Goal: Book appointment/travel/reservation

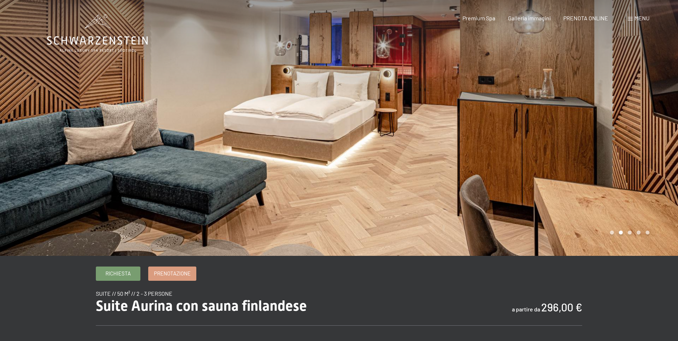
click at [653, 123] on div at bounding box center [508, 128] width 339 height 256
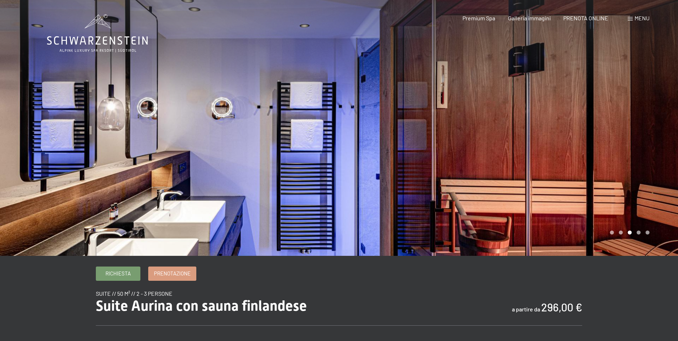
click at [653, 123] on div at bounding box center [508, 128] width 339 height 256
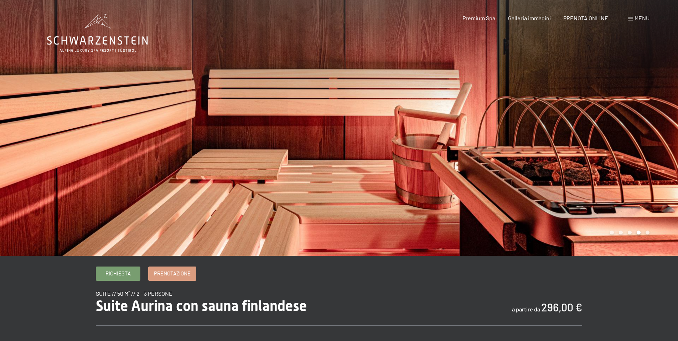
click at [653, 123] on div at bounding box center [508, 128] width 339 height 256
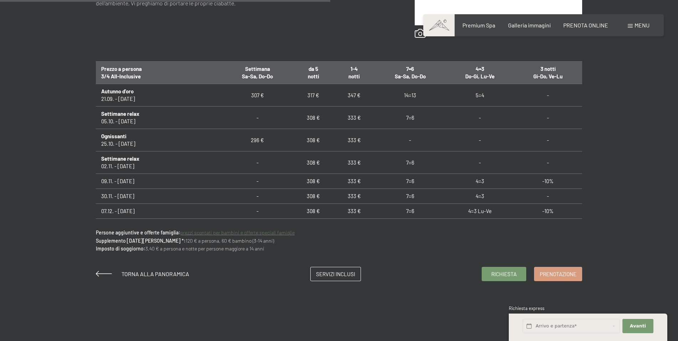
scroll to position [463, 0]
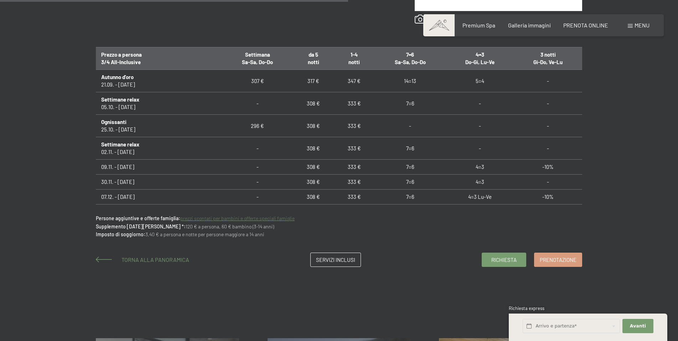
click at [140, 260] on span "Torna alla panoramica" at bounding box center [155, 259] width 68 height 7
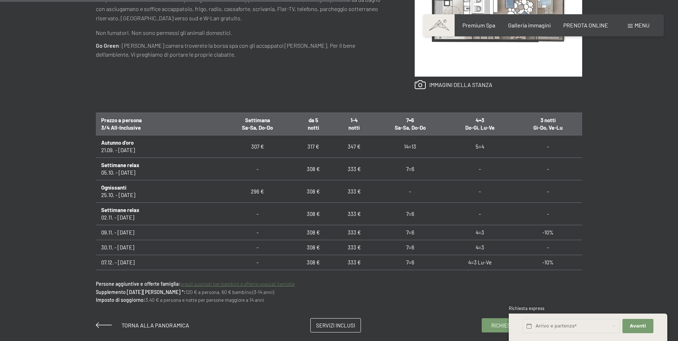
scroll to position [285, 0]
